Goal: Use online tool/utility: Utilize a website feature to perform a specific function

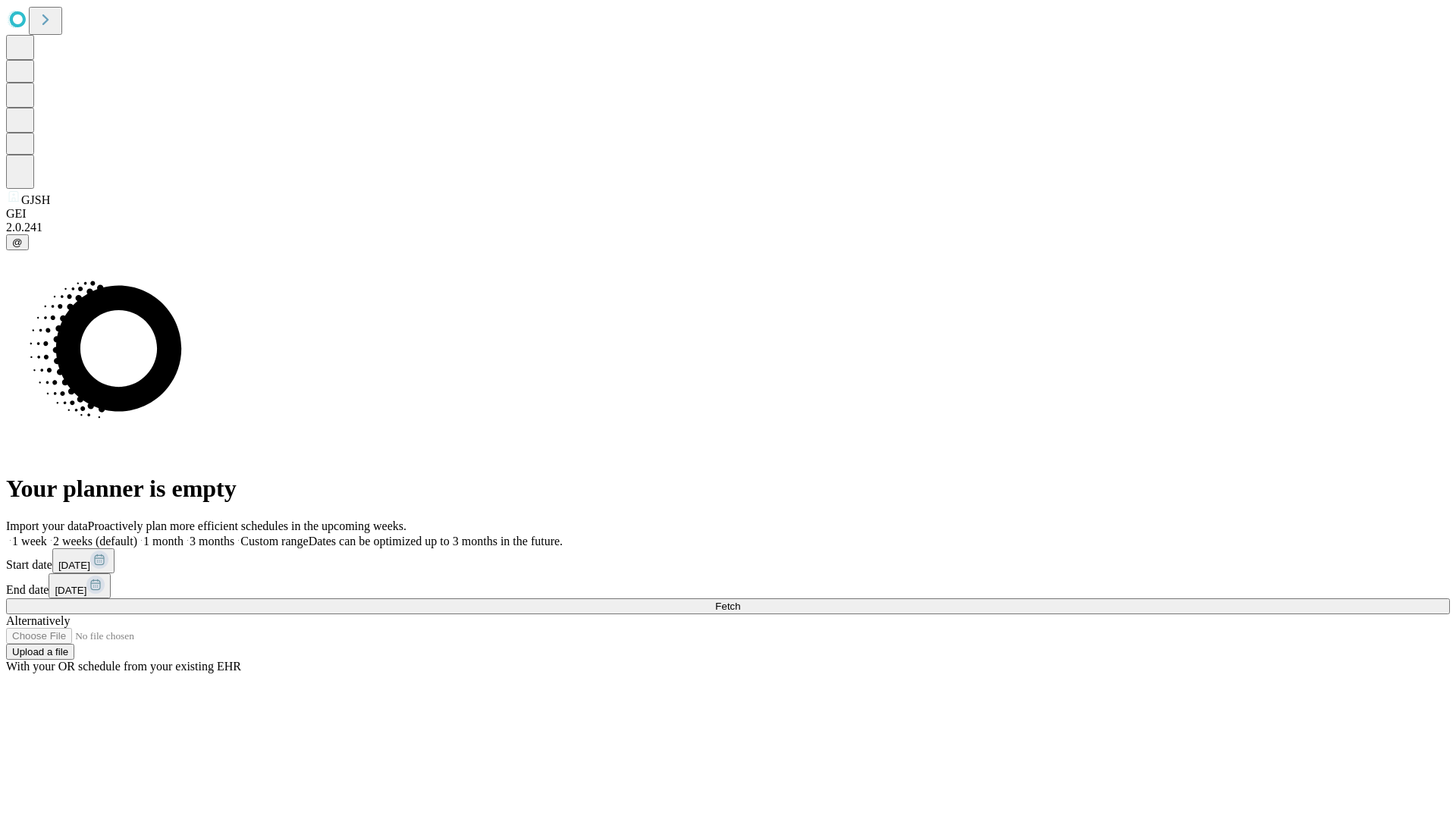
click at [740, 601] on span "Fetch" at bounding box center [728, 606] width 25 height 12
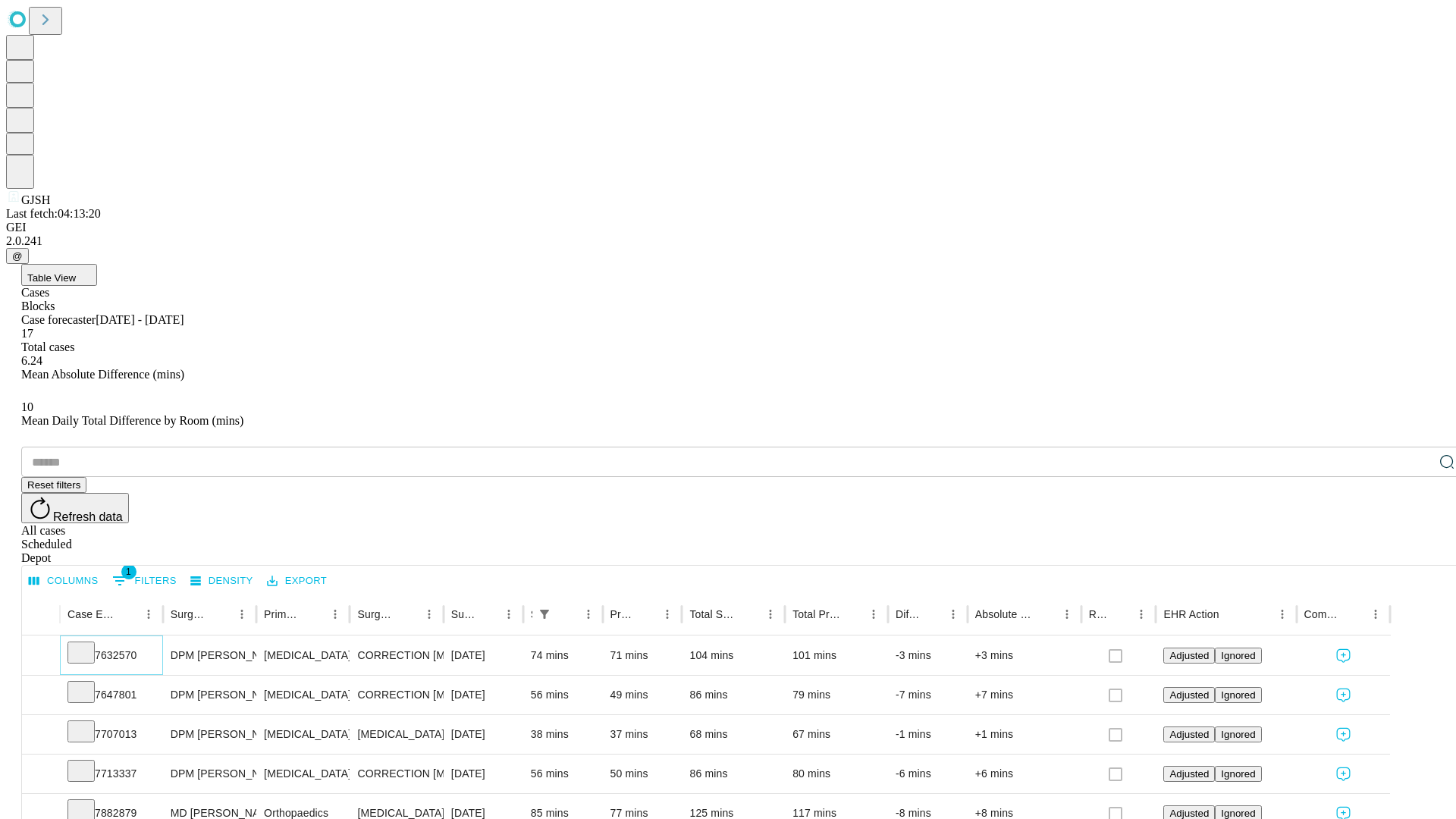
click at [89, 644] on icon at bounding box center [81, 651] width 15 height 15
